Goal: Transaction & Acquisition: Purchase product/service

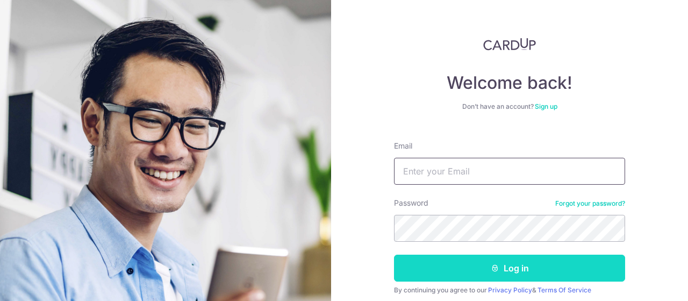
type input "[EMAIL_ADDRESS][DOMAIN_NAME]"
click at [473, 261] on button "Log in" at bounding box center [509, 267] width 231 height 27
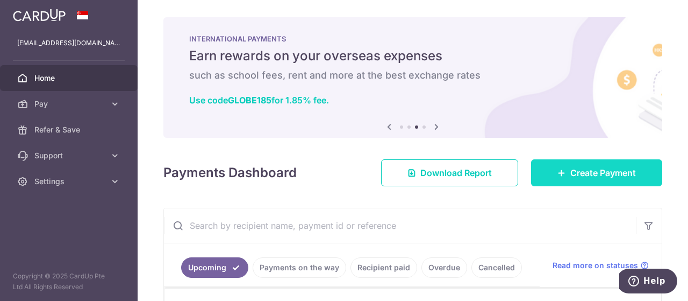
click at [574, 163] on link "Create Payment" at bounding box center [596, 172] width 131 height 27
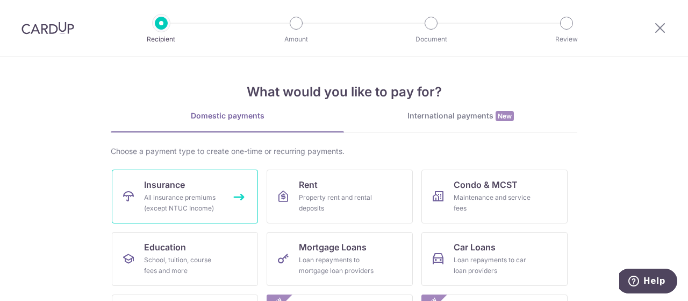
click at [179, 206] on div "All insurance premiums (except NTUC Income)" at bounding box center [182, 203] width 77 height 22
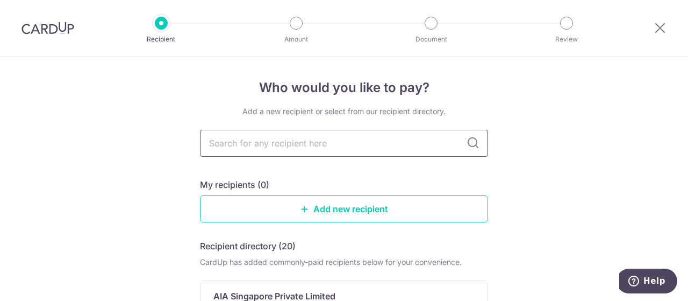
click at [296, 142] on input "text" at bounding box center [344, 143] width 288 height 27
type input "ai"
type input "aig"
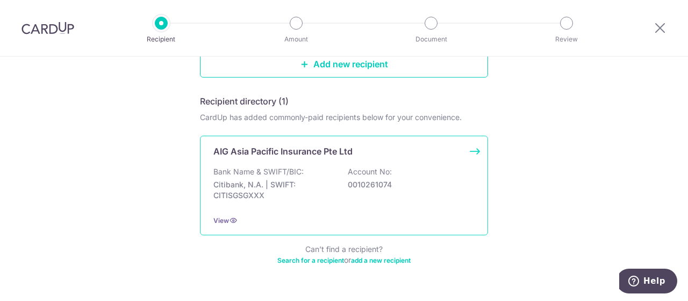
scroll to position [161, 0]
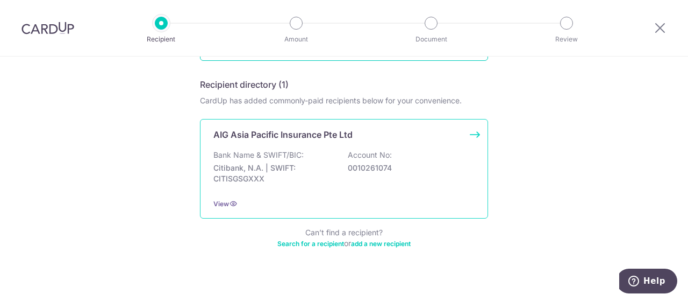
click at [390, 141] on div "AIG Asia Pacific Insurance Pte Ltd Bank Name & SWIFT/BIC: Citibank, N.A. | SWIF…" at bounding box center [344, 168] width 288 height 99
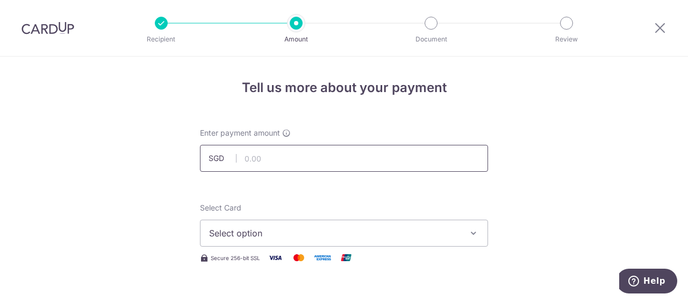
click at [317, 158] on input "text" at bounding box center [344, 158] width 288 height 27
type input "872.00"
click at [307, 217] on div "Select Card Select option Add credit card Your Cards **** 1928" at bounding box center [344, 224] width 288 height 44
click at [302, 234] on span "Select option" at bounding box center [334, 232] width 251 height 13
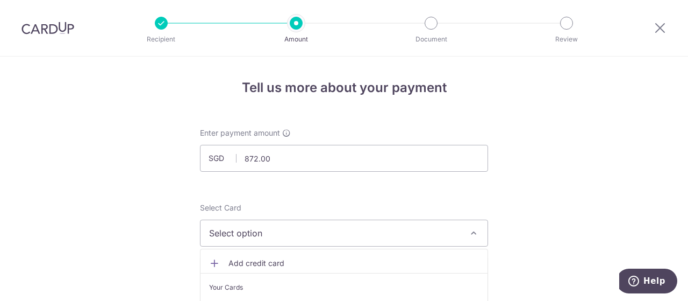
click at [278, 259] on span "Add credit card" at bounding box center [354, 263] width 251 height 11
click at [275, 230] on span "Add new card" at bounding box center [334, 232] width 251 height 13
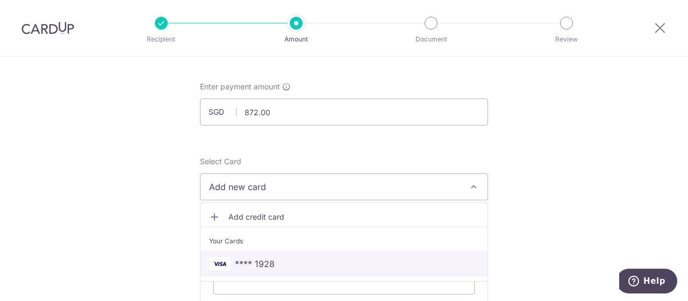
scroll to position [108, 0]
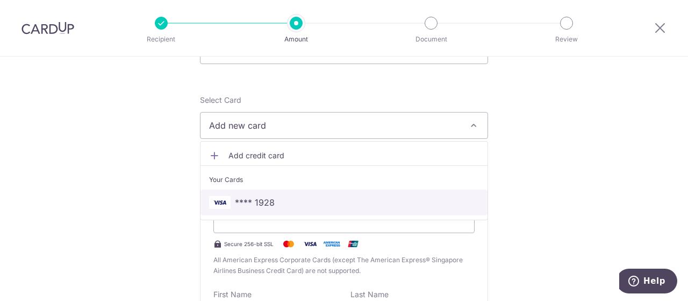
click at [243, 194] on link "**** 1928" at bounding box center [344, 202] width 287 height 26
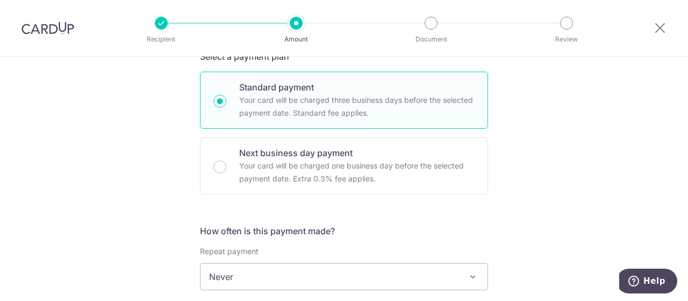
scroll to position [323, 0]
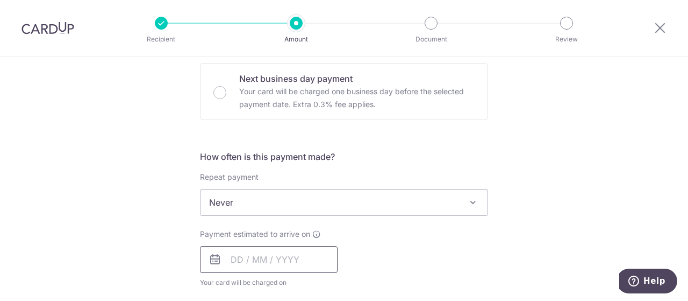
click at [238, 259] on input "text" at bounding box center [269, 259] width 138 height 27
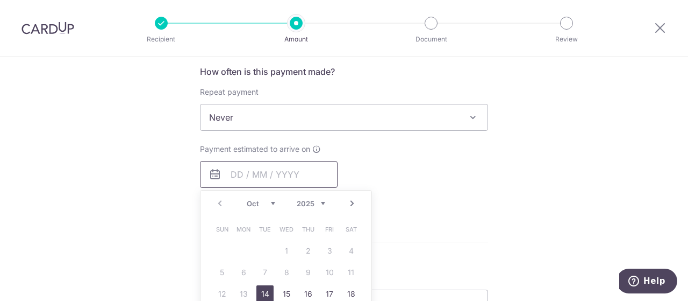
scroll to position [430, 0]
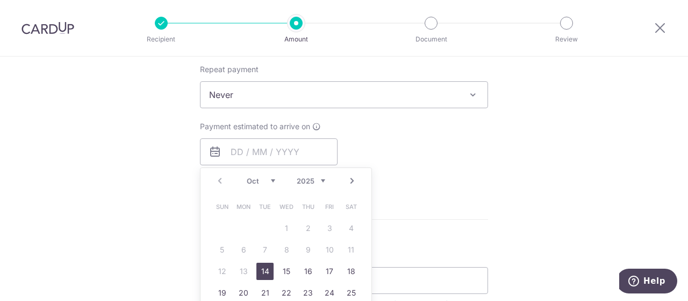
click at [266, 271] on link "14" at bounding box center [264, 270] width 17 height 17
type input "[DATE]"
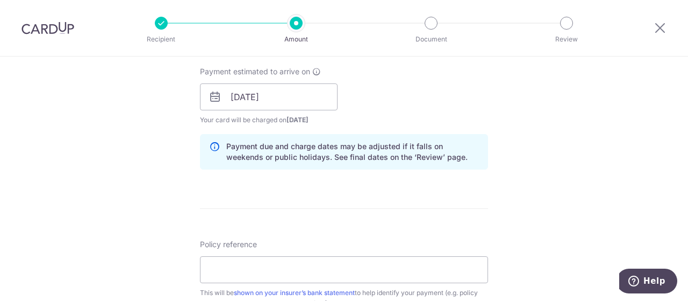
scroll to position [538, 0]
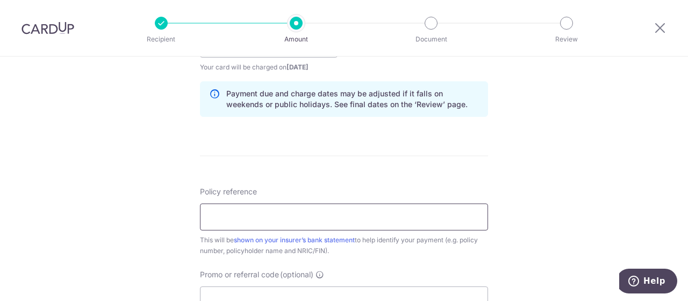
click at [330, 208] on input "Policy reference" at bounding box center [344, 216] width 288 height 27
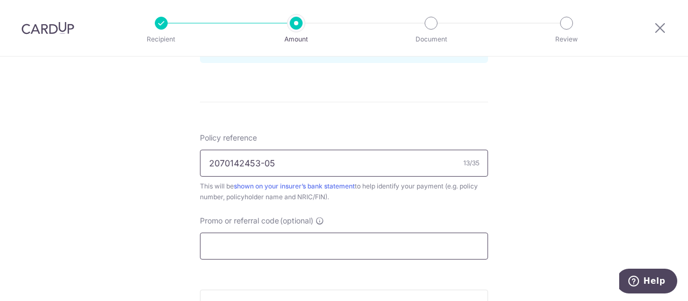
type input "2070142453-05"
click at [319, 236] on input "Promo or referral code (optional)" at bounding box center [344, 245] width 288 height 27
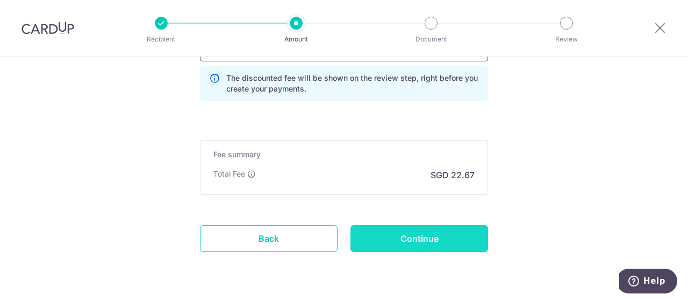
scroll to position [807, 0]
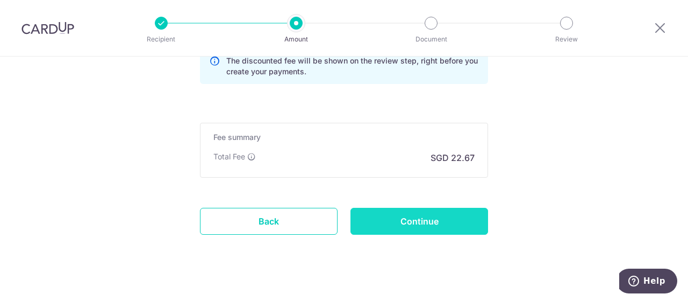
type input "OFF225"
click at [402, 213] on input "Continue" at bounding box center [420, 221] width 138 height 27
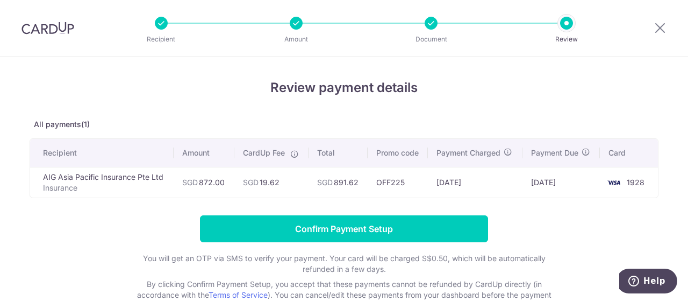
scroll to position [54, 0]
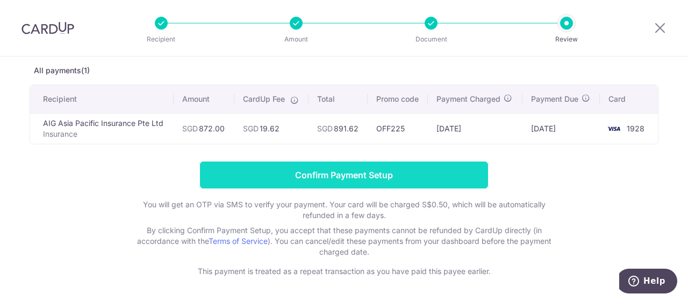
click at [359, 173] on input "Confirm Payment Setup" at bounding box center [344, 174] width 288 height 27
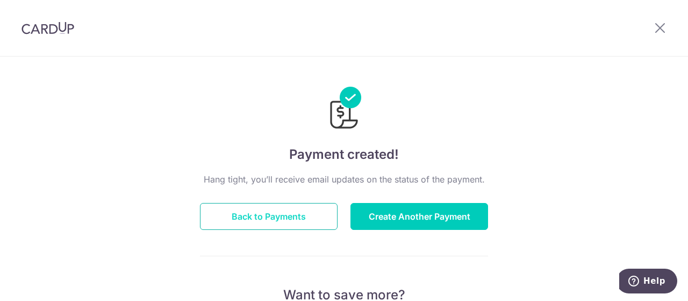
click at [293, 209] on button "Back to Payments" at bounding box center [269, 216] width 138 height 27
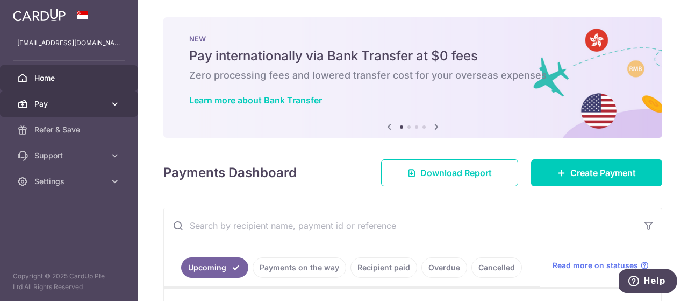
click at [72, 110] on link "Pay" at bounding box center [69, 104] width 138 height 26
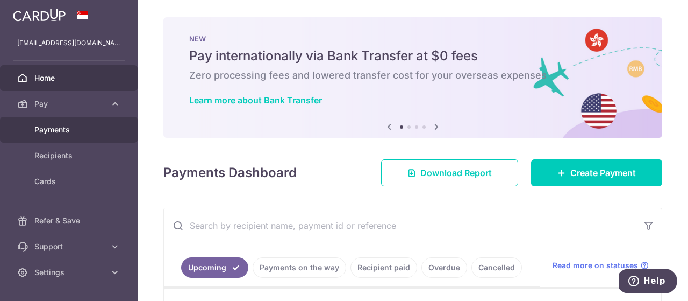
click at [77, 132] on span "Payments" at bounding box center [69, 129] width 71 height 11
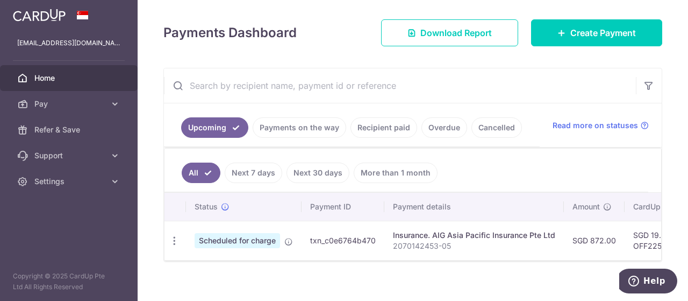
scroll to position [153, 0]
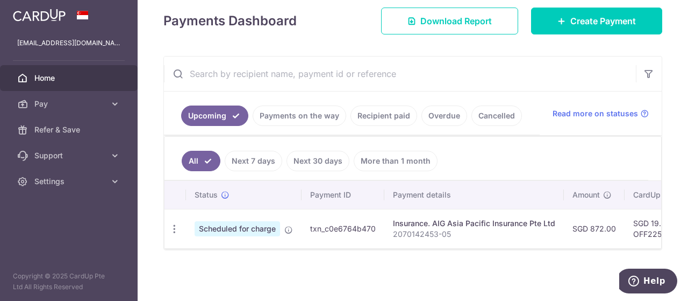
click at [304, 108] on link "Payments on the way" at bounding box center [300, 115] width 94 height 20
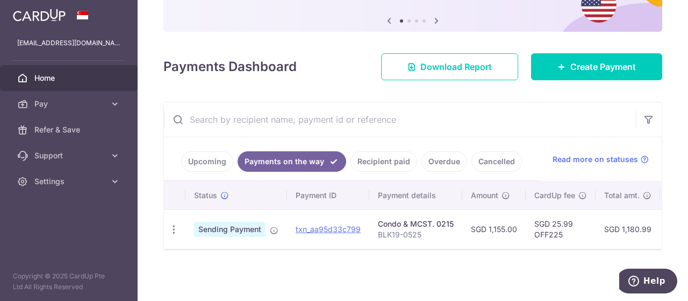
scroll to position [109, 0]
